Goal: Information Seeking & Learning: Learn about a topic

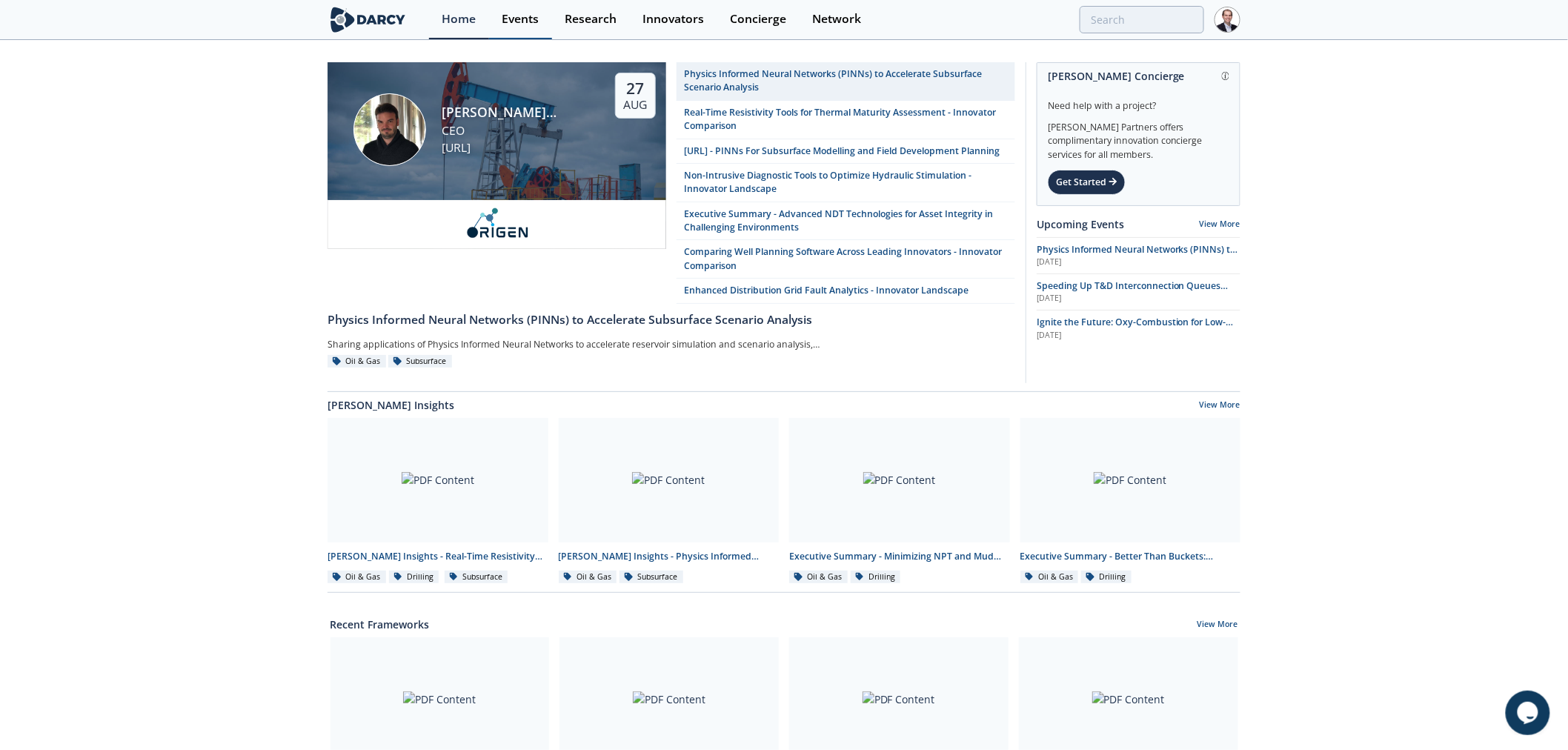
click at [532, 16] on div "Events" at bounding box center [520, 20] width 37 height 12
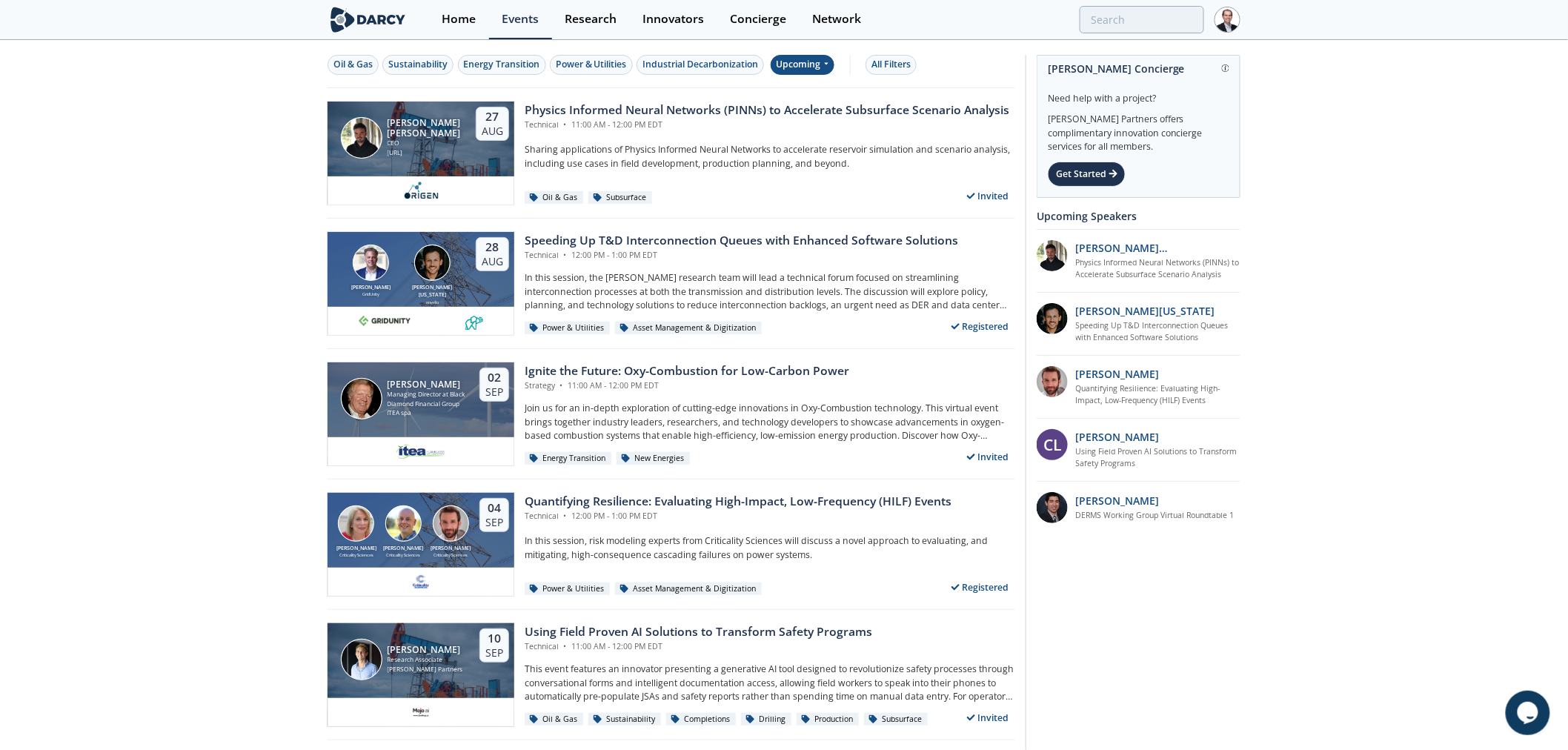
click at [818, 63] on div "Upcoming" at bounding box center [802, 64] width 64 height 20
click at [834, 116] on div "Past" at bounding box center [821, 113] width 92 height 24
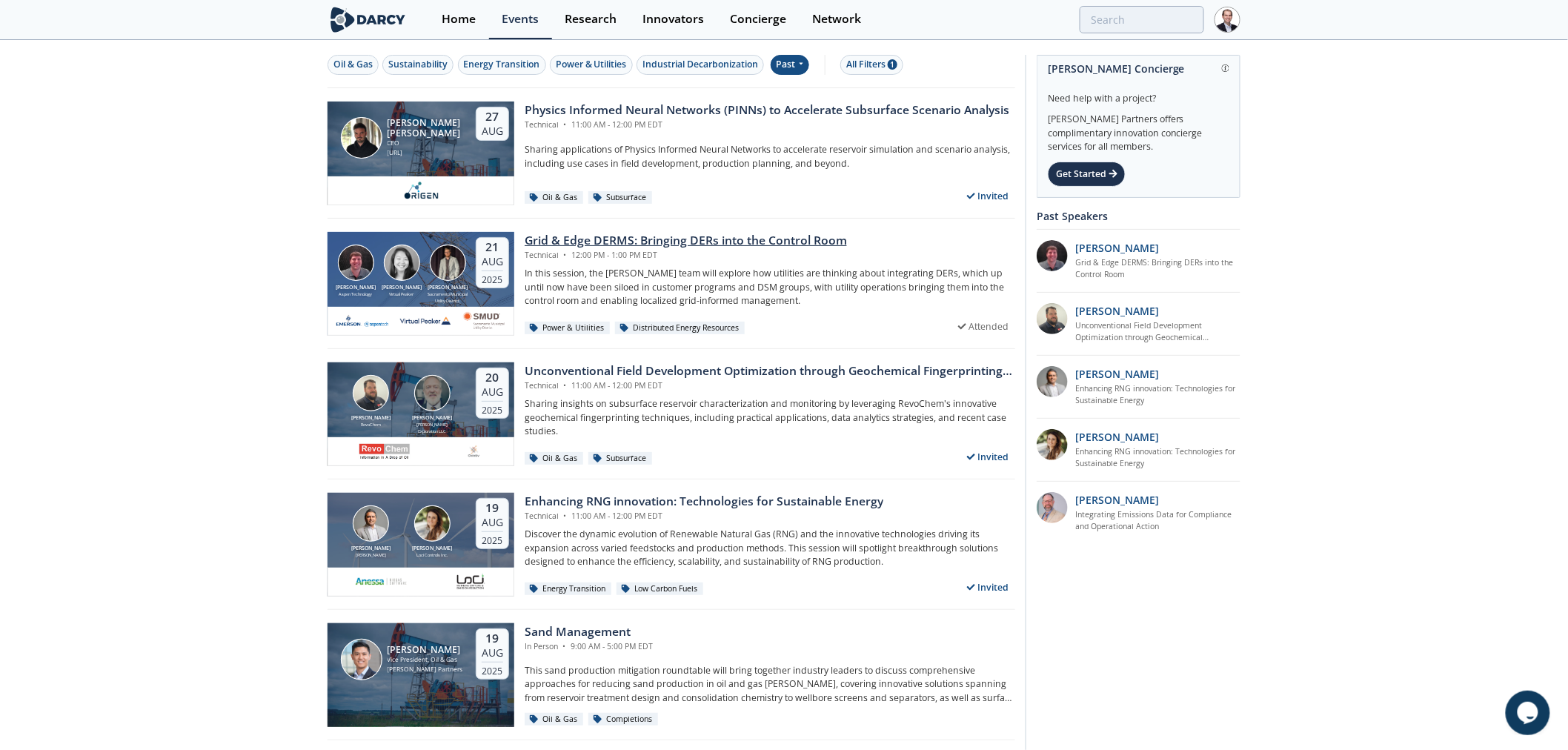
click at [790, 235] on div "Grid & Edge DERMS: Bringing DERs into the Control Room" at bounding box center [686, 241] width 322 height 18
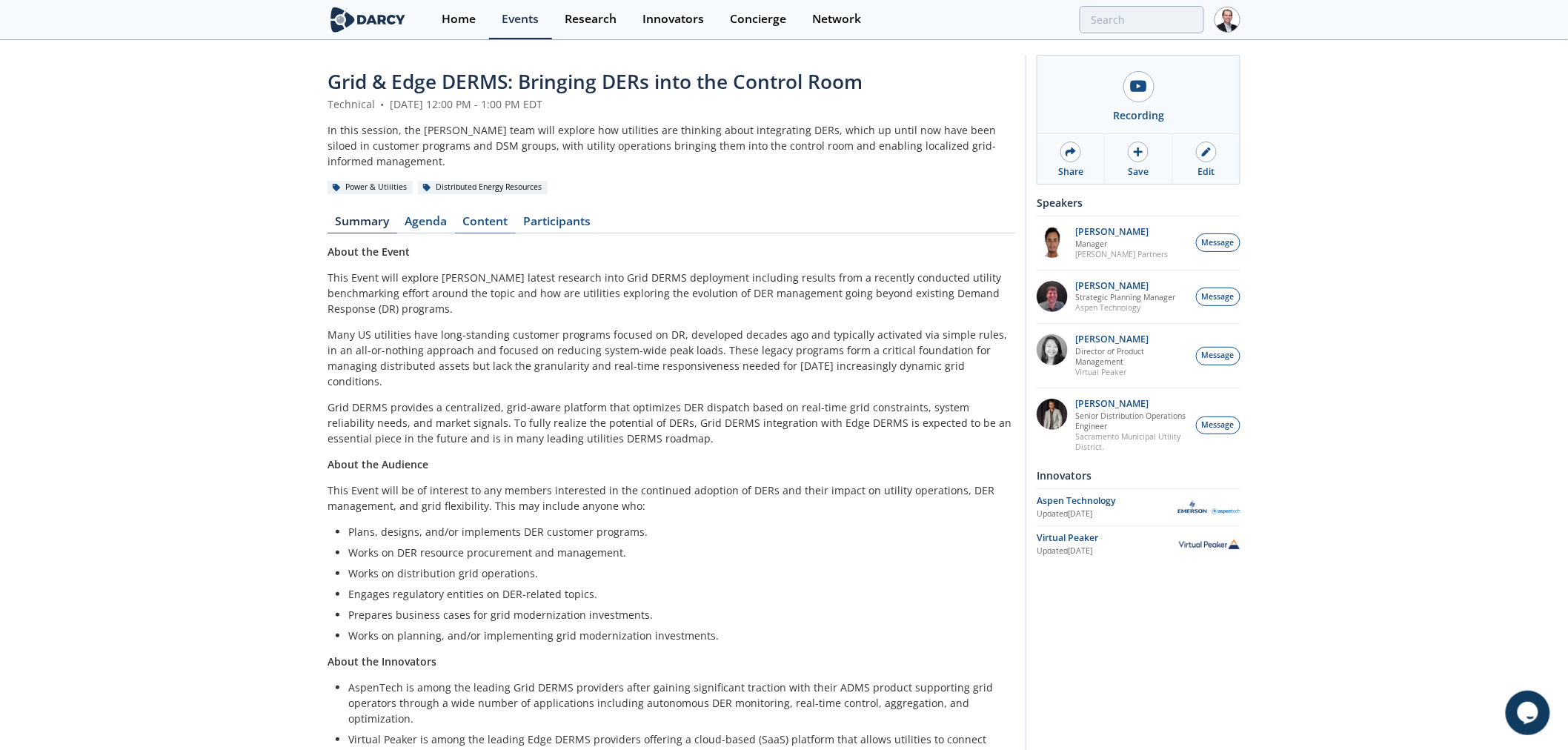
click at [486, 216] on link "Content" at bounding box center [485, 225] width 61 height 18
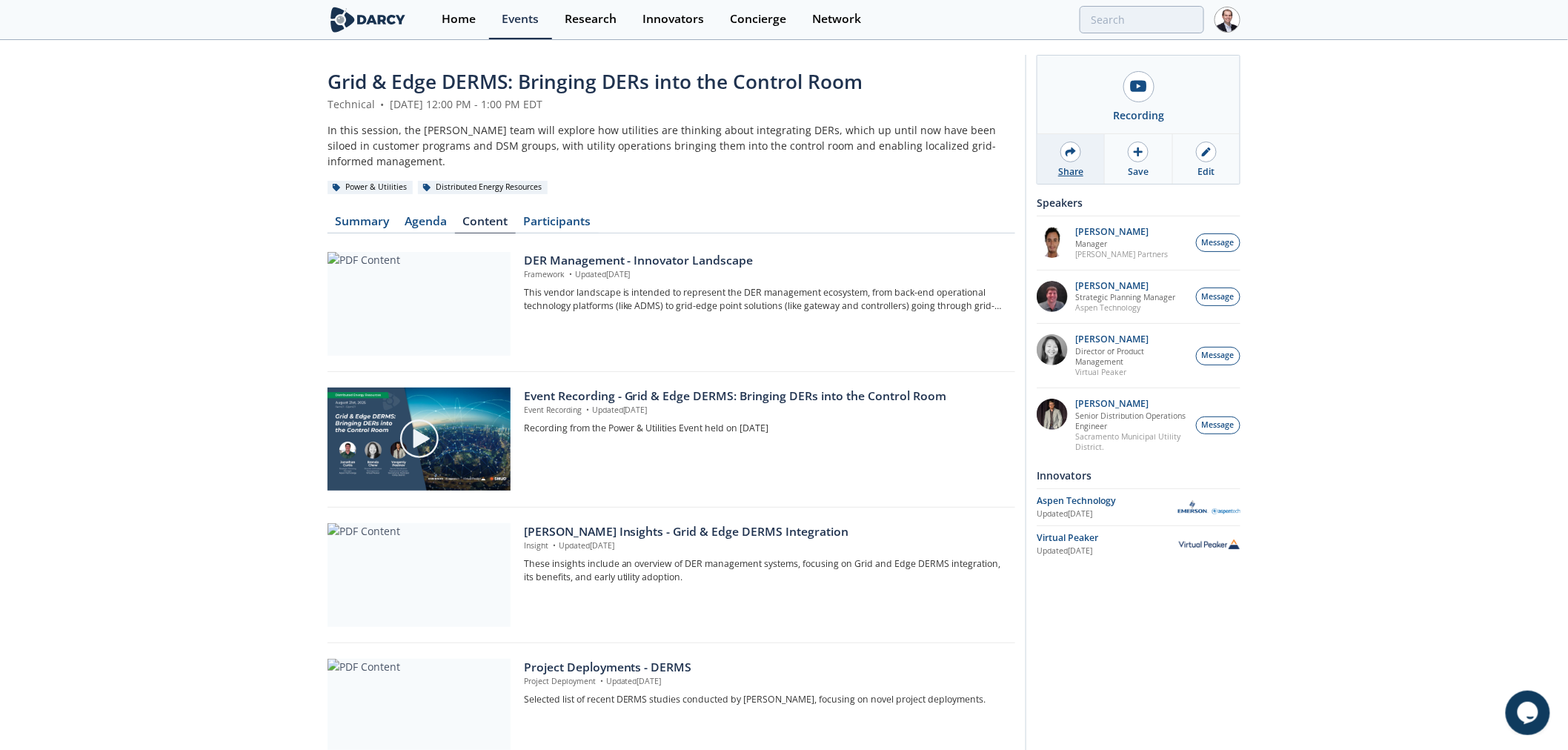
click at [1064, 147] on div at bounding box center [1071, 152] width 21 height 21
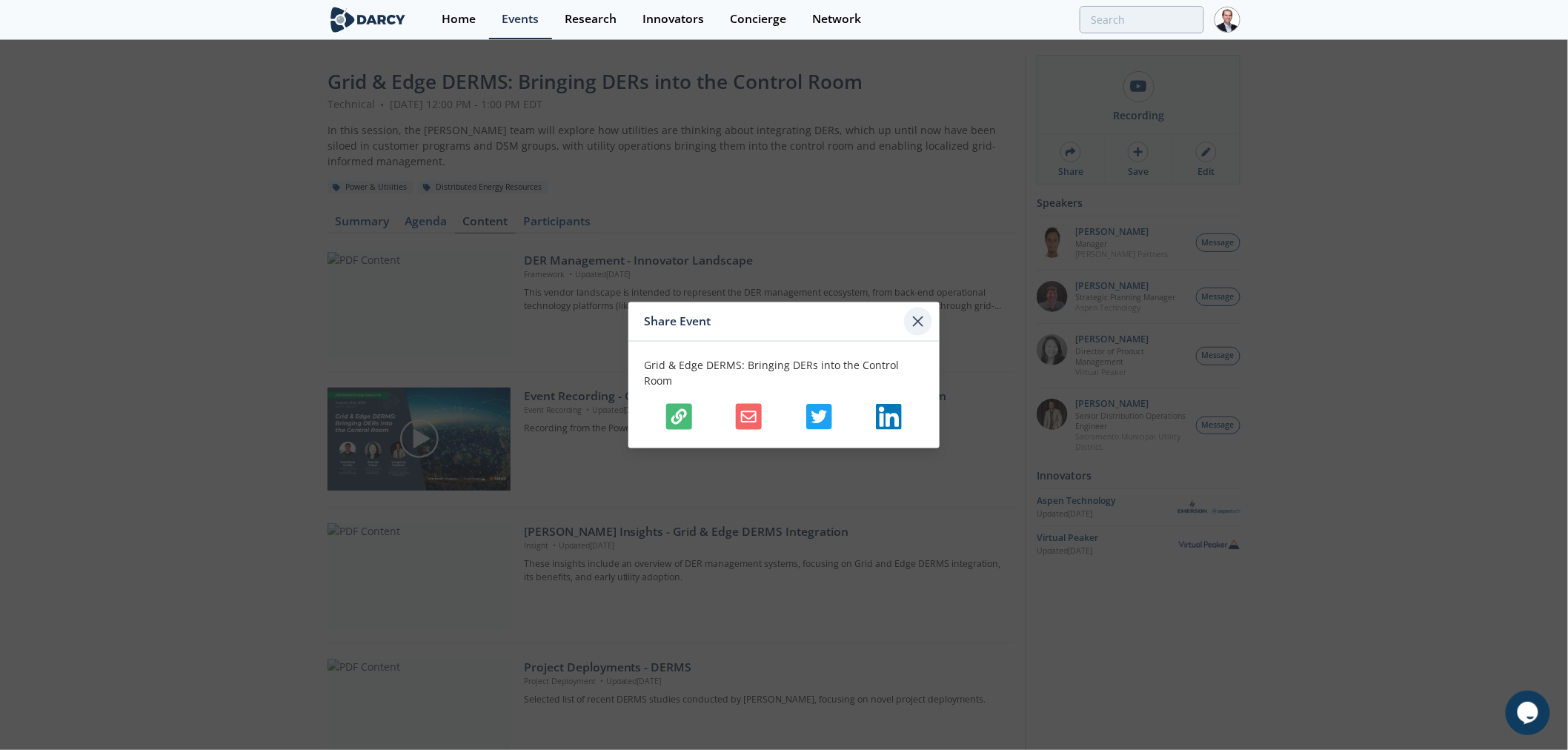
click at [907, 320] on div at bounding box center [918, 321] width 28 height 28
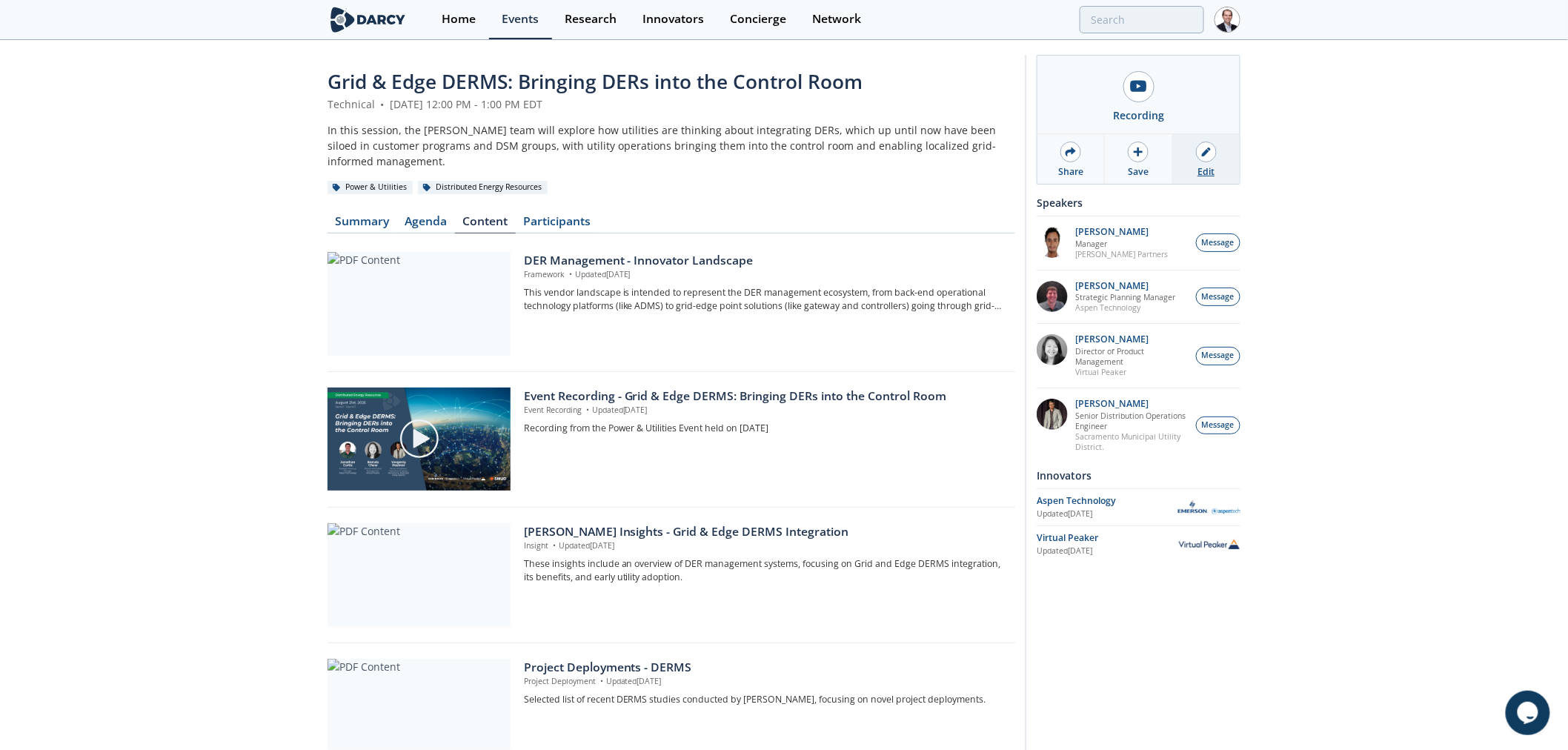
click at [1206, 154] on icon at bounding box center [1206, 152] width 9 height 9
click at [549, 216] on link "Participants" at bounding box center [557, 225] width 83 height 18
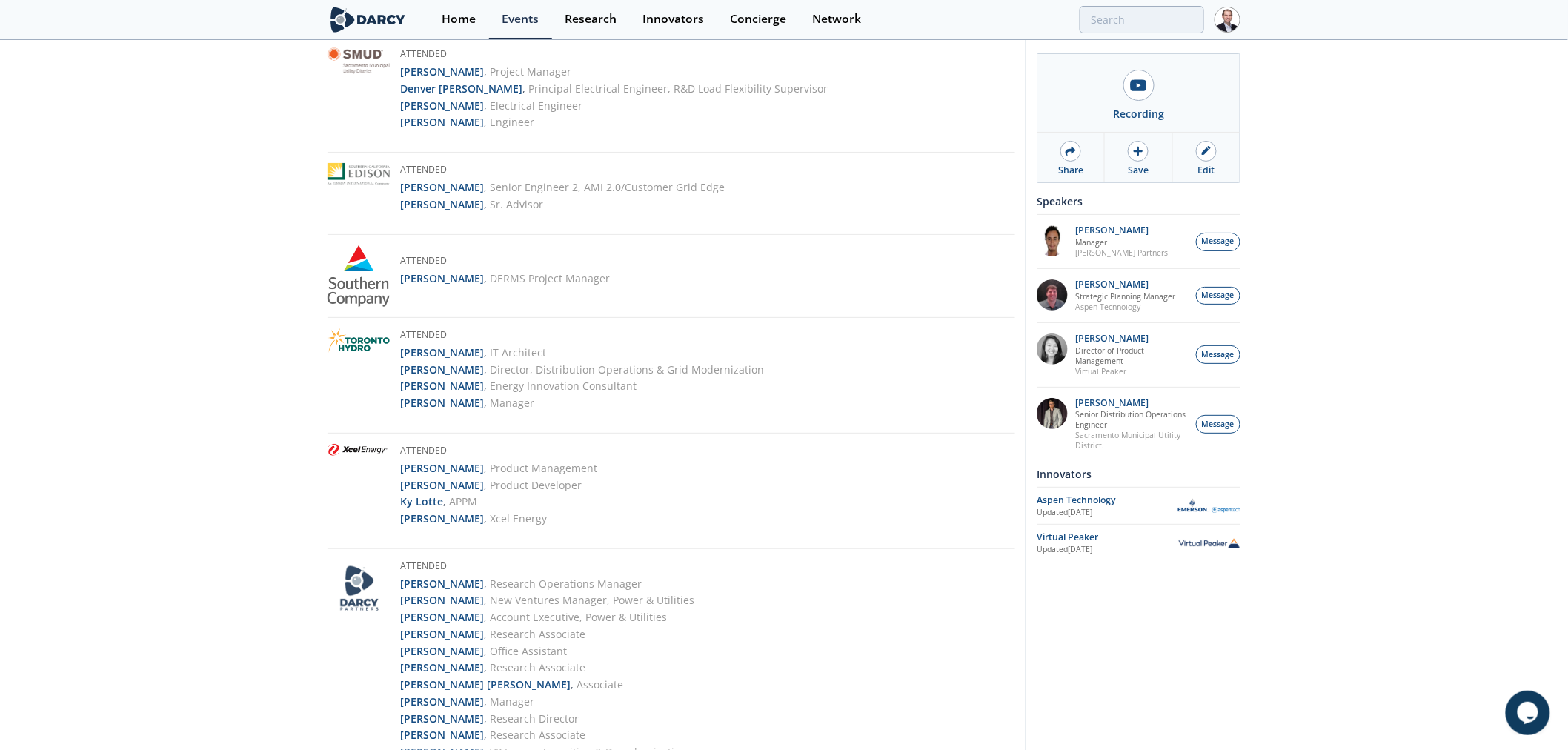
scroll to position [2948, 0]
